Goal: Task Accomplishment & Management: Manage account settings

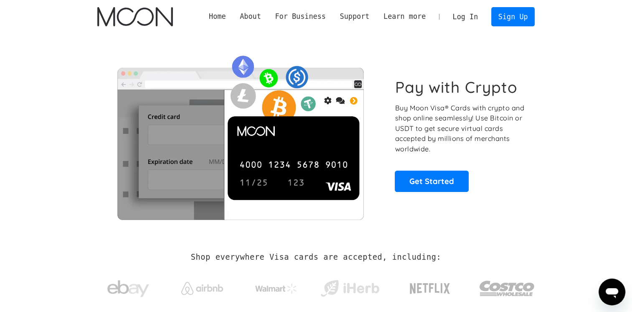
click at [467, 18] on link "Log In" at bounding box center [465, 17] width 39 height 18
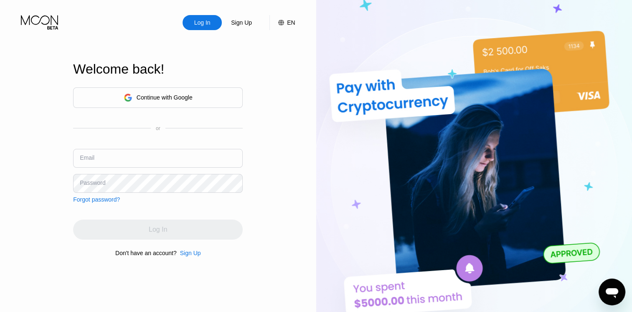
click at [144, 160] on input "text" at bounding box center [158, 158] width 170 height 19
paste input "[EMAIL_ADDRESS][DOMAIN_NAME]"
type input "[EMAIL_ADDRESS][DOMAIN_NAME]"
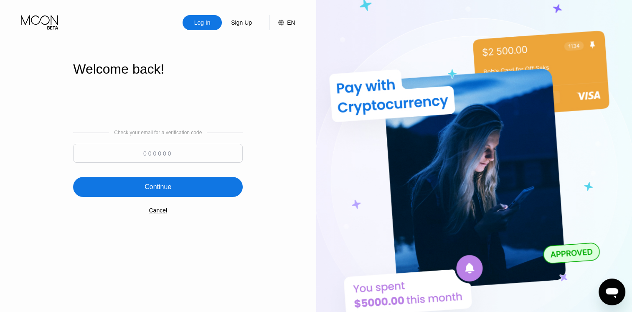
click at [177, 155] on input at bounding box center [158, 153] width 170 height 19
paste input "651472"
type input "651472"
click at [173, 190] on div "Continue" at bounding box center [158, 187] width 170 height 20
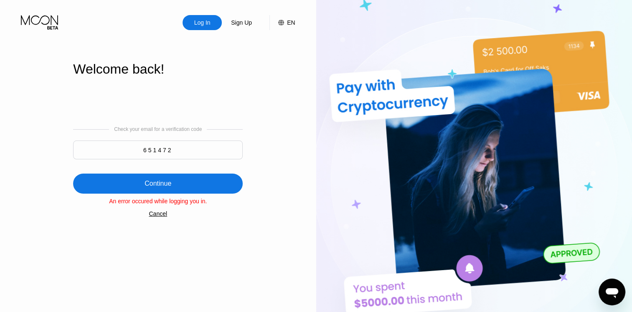
click at [176, 180] on div "Continue" at bounding box center [158, 183] width 170 height 20
click at [158, 217] on div "Cancel" at bounding box center [158, 213] width 18 height 7
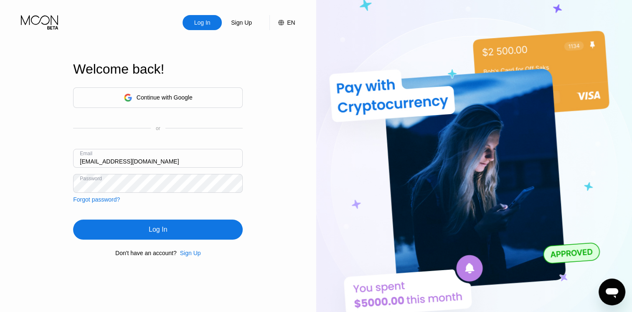
click at [155, 226] on div "Log In" at bounding box center [158, 229] width 18 height 8
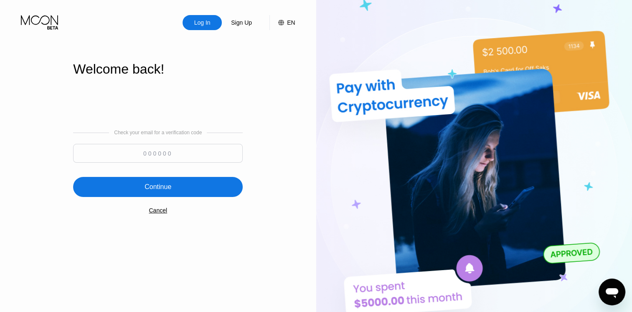
click at [154, 311] on html "Log In Sign Up EN Language English Save Welcome back! Check your email for a ve…" at bounding box center [316, 156] width 632 height 312
click at [183, 151] on input at bounding box center [158, 153] width 170 height 19
paste input "642163"
type input "642163"
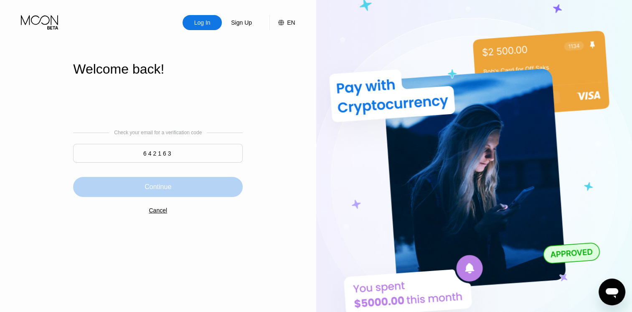
click at [155, 190] on div "Continue" at bounding box center [158, 187] width 27 height 8
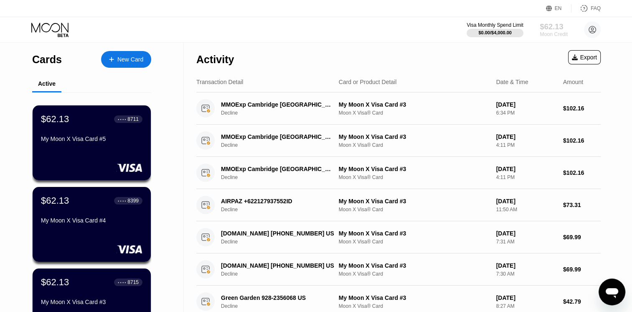
click at [550, 27] on div "$62.13" at bounding box center [554, 26] width 28 height 9
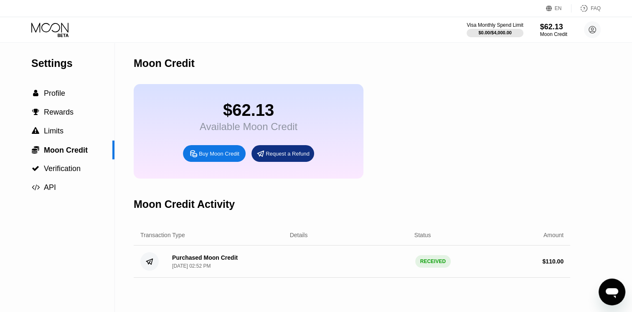
click at [282, 157] on div "Request a Refund" at bounding box center [288, 153] width 44 height 7
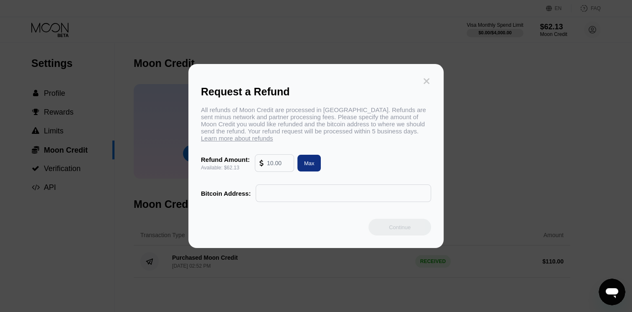
click at [425, 78] on icon at bounding box center [427, 81] width 6 height 6
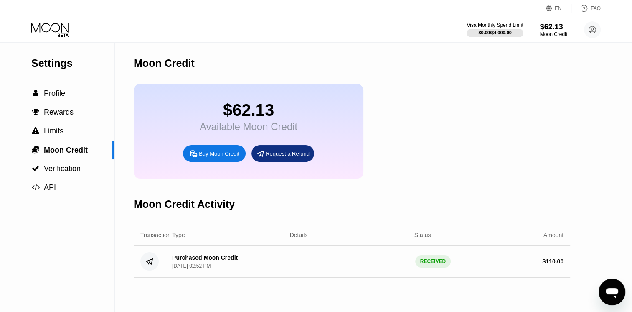
click at [48, 26] on icon at bounding box center [50, 30] width 39 height 15
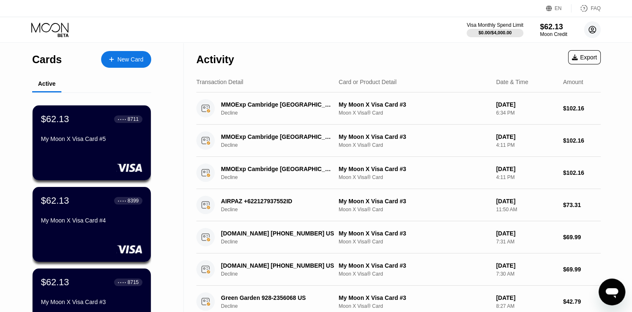
click at [592, 30] on circle at bounding box center [592, 29] width 17 height 17
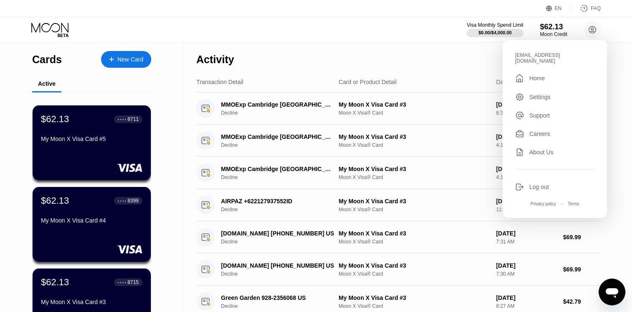
click at [543, 183] on div "Log out" at bounding box center [539, 186] width 20 height 7
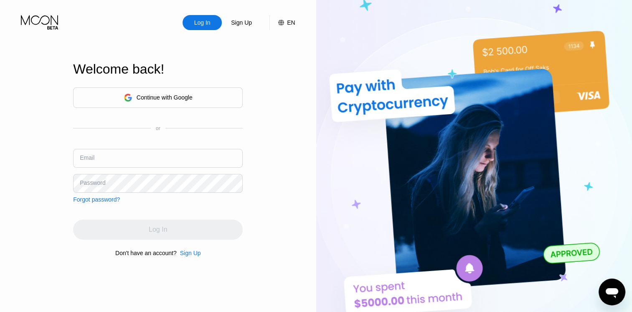
click at [186, 156] on input "text" at bounding box center [158, 158] width 170 height 19
paste input "moon1@digitalcointreeltd.com"
type input "moon1@digitalcointreeltd.com"
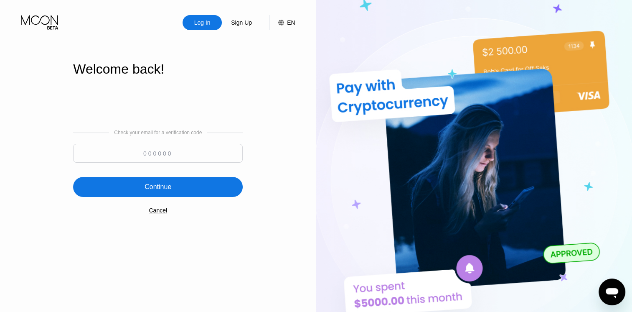
click at [155, 161] on input at bounding box center [158, 153] width 170 height 19
paste input "395455"
type input "395455"
click at [157, 179] on div "Continue" at bounding box center [158, 187] width 170 height 20
